Goal: Obtain resource: Download file/media

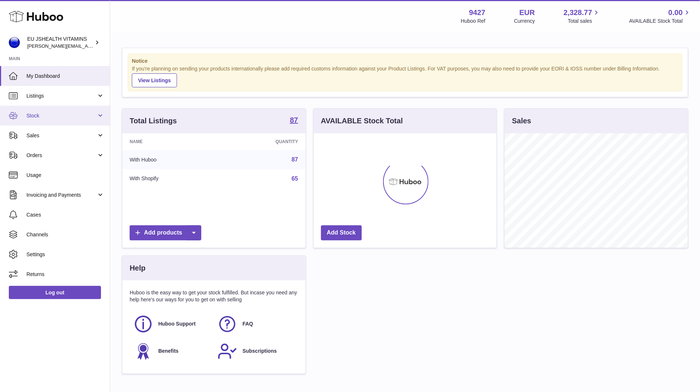
click at [69, 118] on span "Stock" at bounding box center [61, 115] width 70 height 7
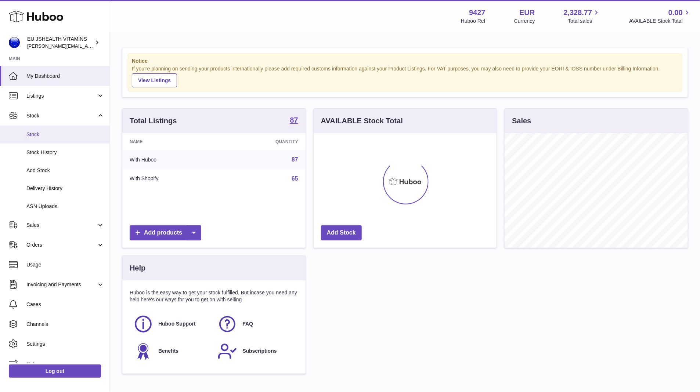
click at [68, 129] on link "Stock" at bounding box center [55, 135] width 110 height 18
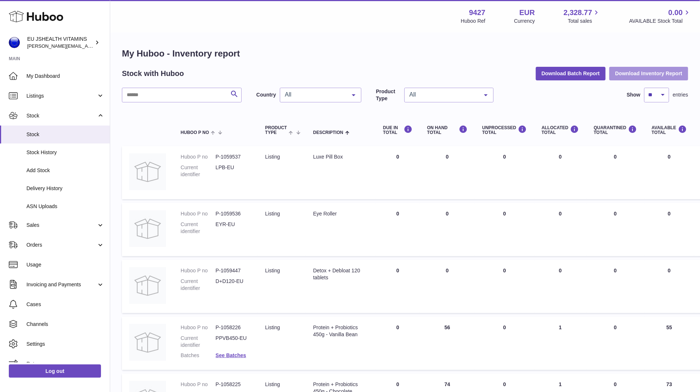
click at [631, 74] on button "Download Inventory Report" at bounding box center [649, 73] width 79 height 13
click at [67, 374] on link "Log out" at bounding box center [55, 371] width 92 height 13
